Goal: Task Accomplishment & Management: Manage account settings

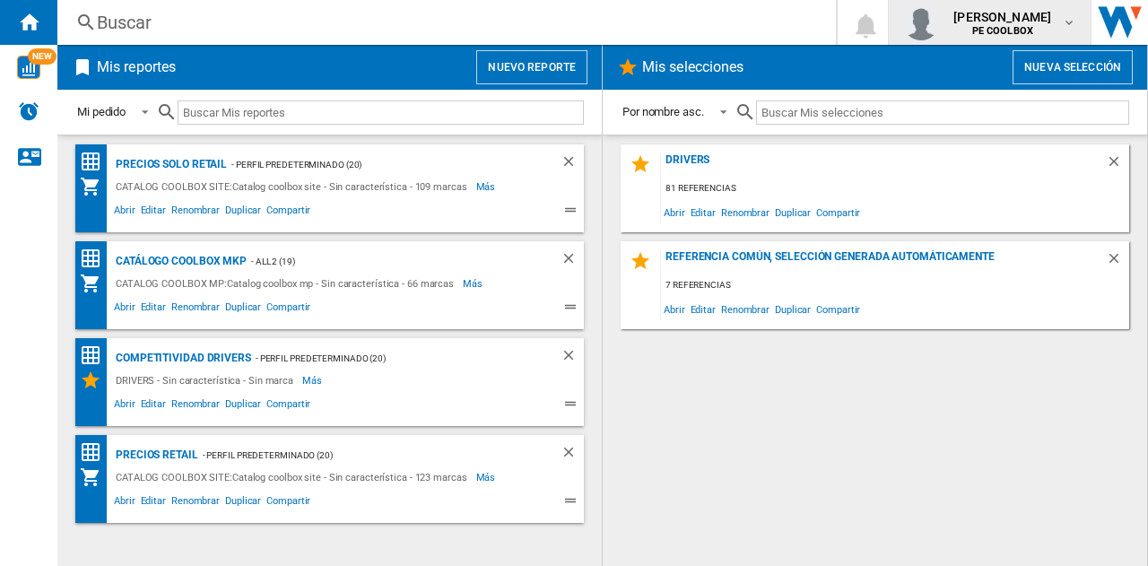
click at [1073, 31] on div "alexandra ponte PE COOLBOX" at bounding box center [989, 22] width 173 height 36
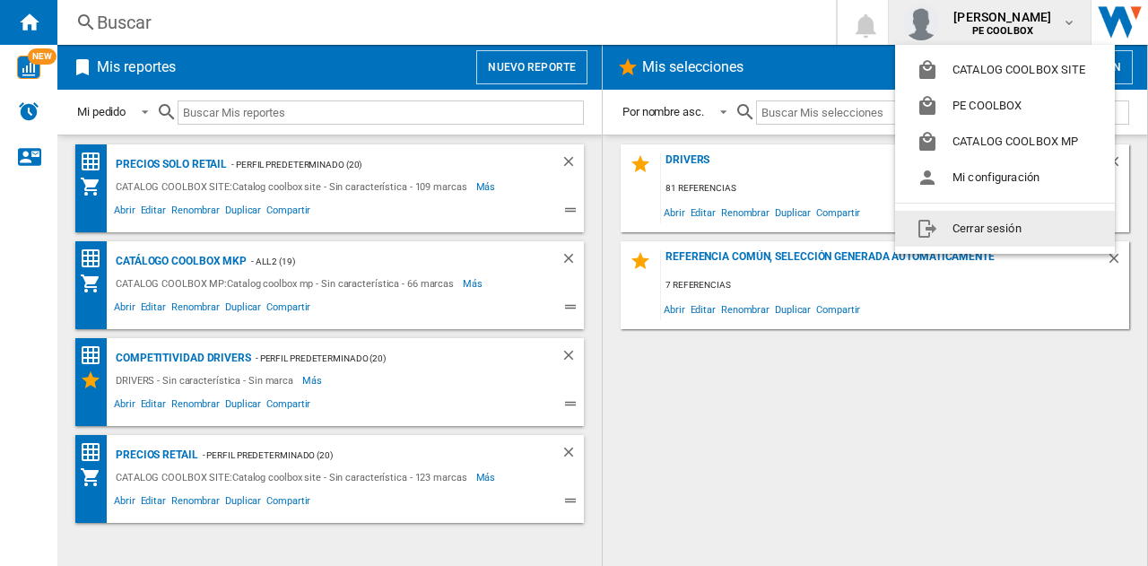
click at [974, 228] on button "Cerrar sesión" at bounding box center [1005, 229] width 220 height 36
